Goal: Task Accomplishment & Management: Manage account settings

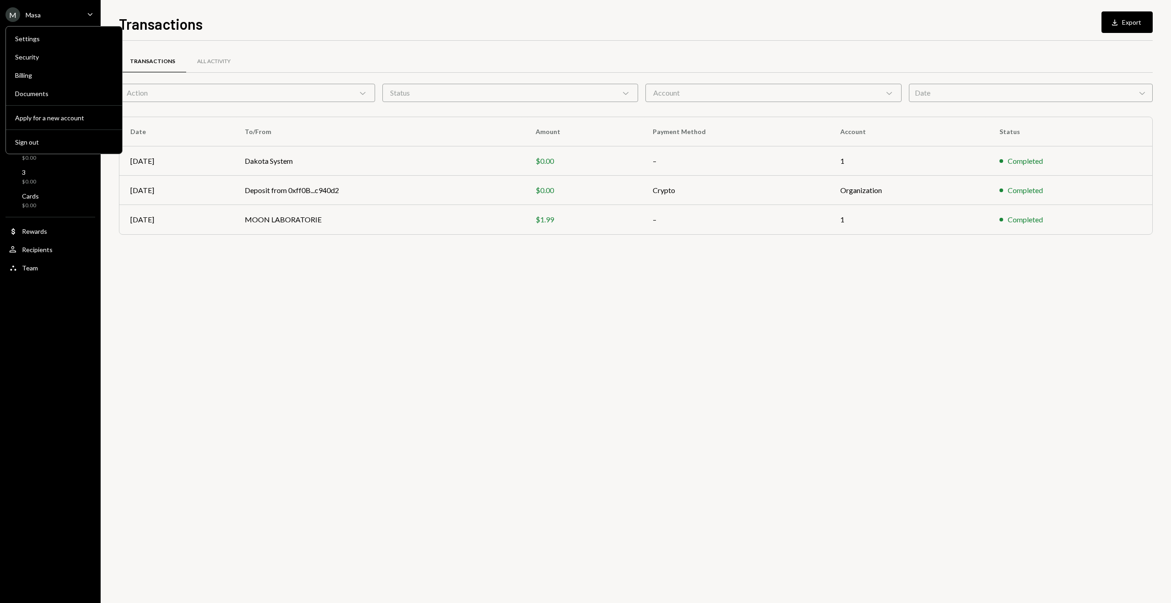
click at [37, 143] on div "Sign out" at bounding box center [64, 142] width 98 height 8
click at [25, 143] on div "Sign out" at bounding box center [64, 142] width 98 height 8
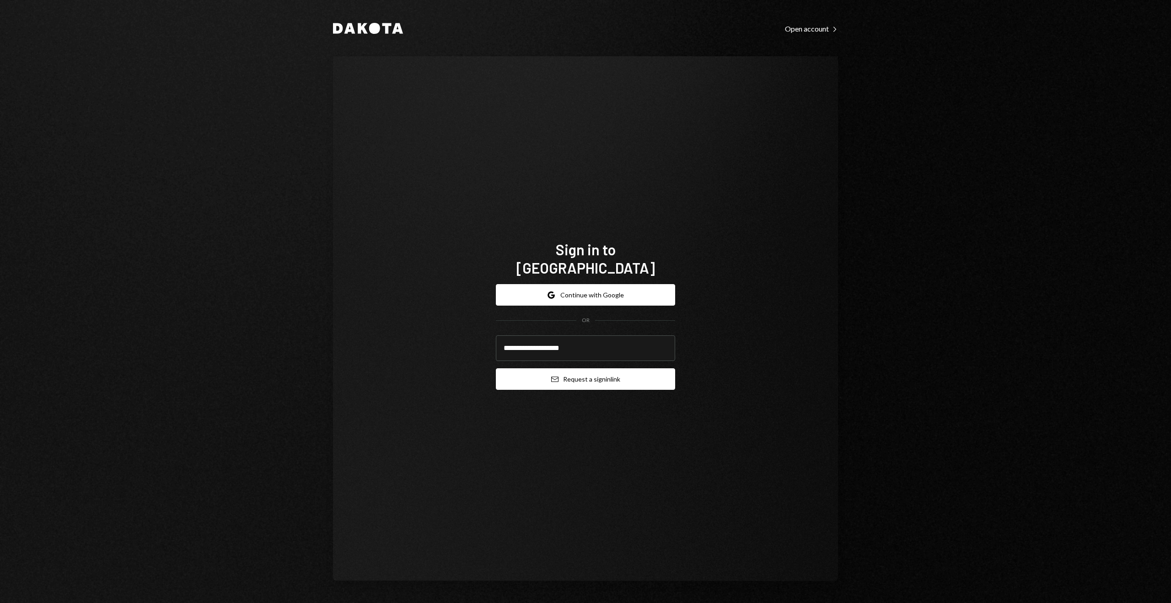
type input "**********"
click at [644, 374] on button "Email Request a sign in link" at bounding box center [585, 378] width 179 height 21
